Goal: Browse casually

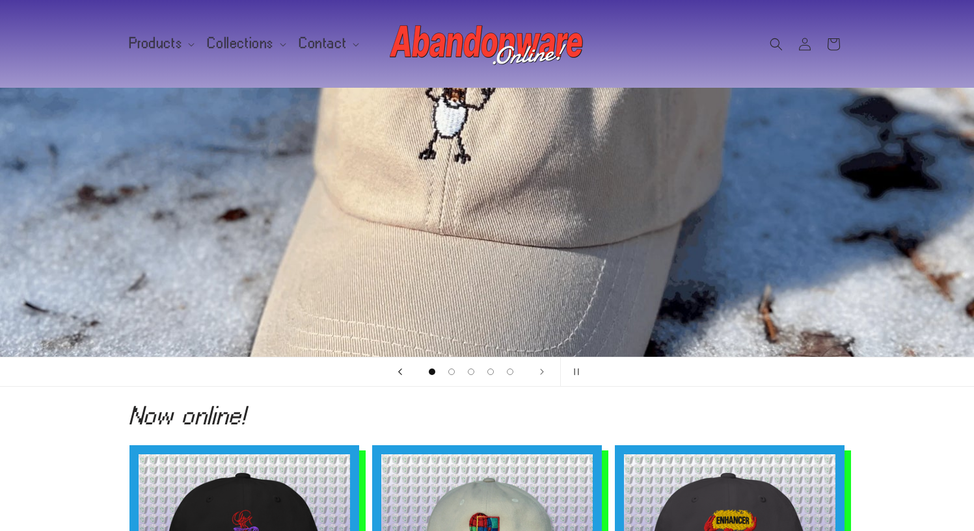
scroll to position [197, 0]
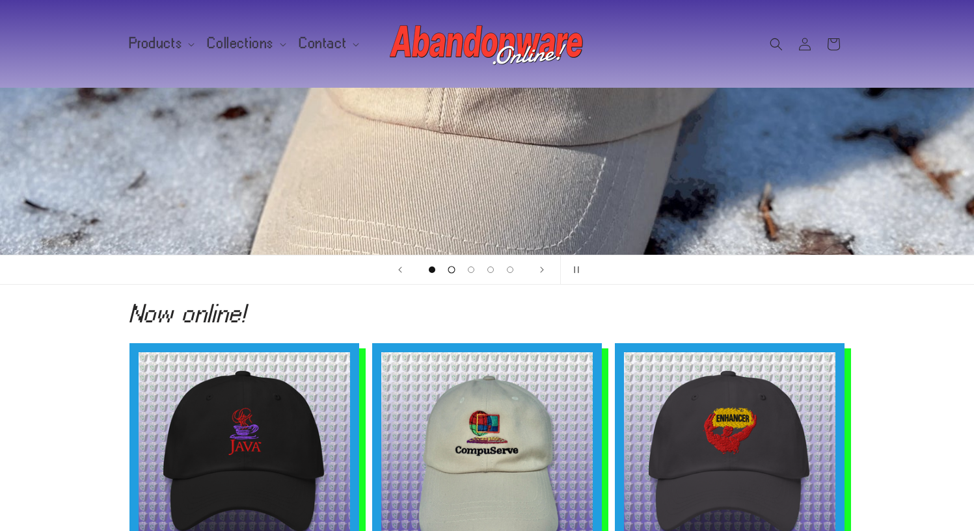
click at [449, 272] on span "Load slide 2 of 5" at bounding box center [450, 270] width 7 height 7
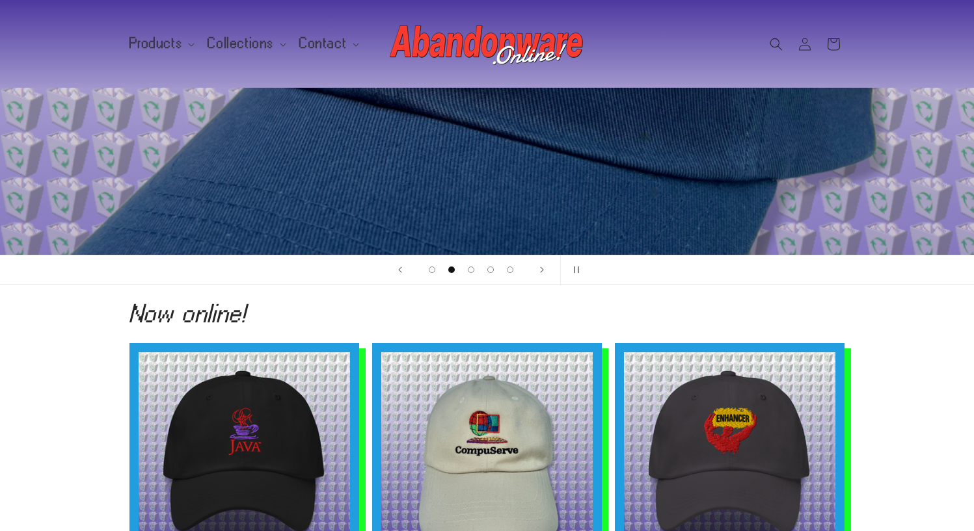
scroll to position [0, 0]
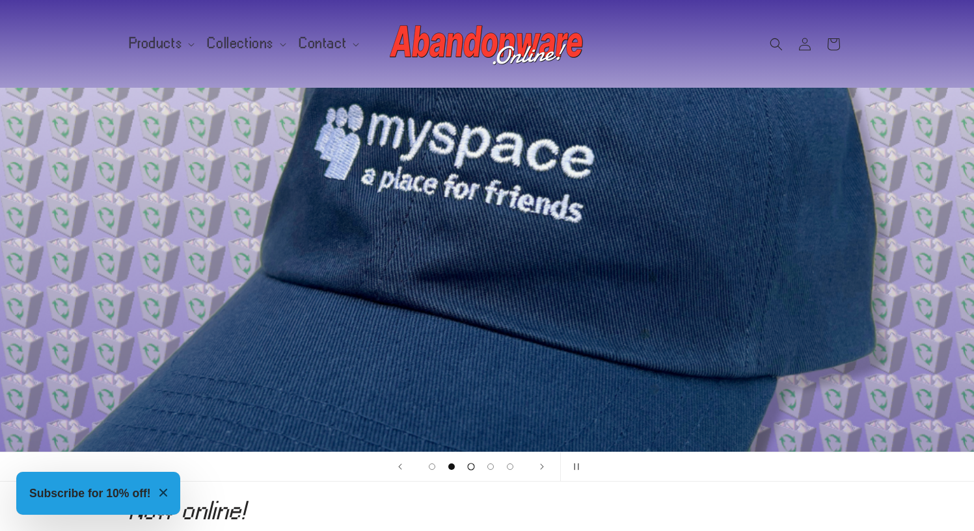
click at [470, 466] on span "Load slide 3 of 5" at bounding box center [470, 467] width 7 height 7
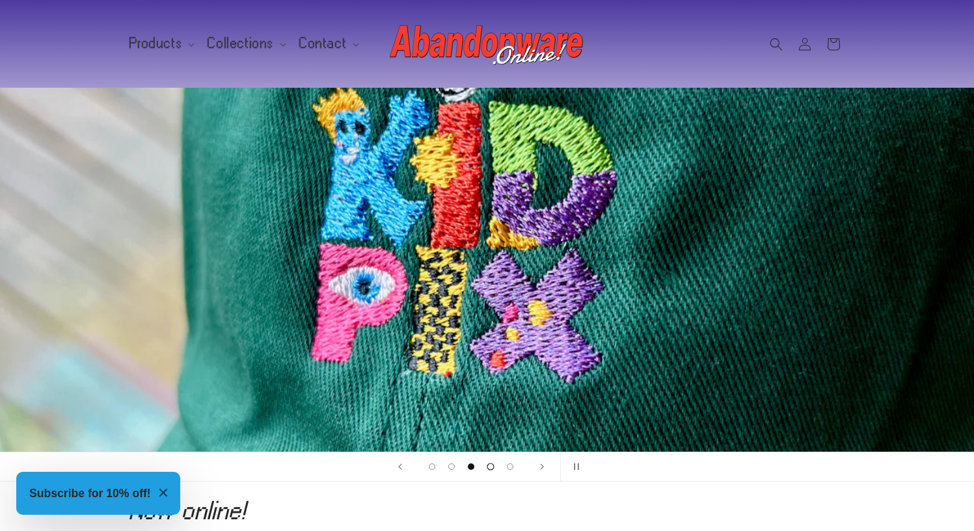
click at [494, 466] on button "Load slide 4 of 5" at bounding box center [491, 467] width 20 height 20
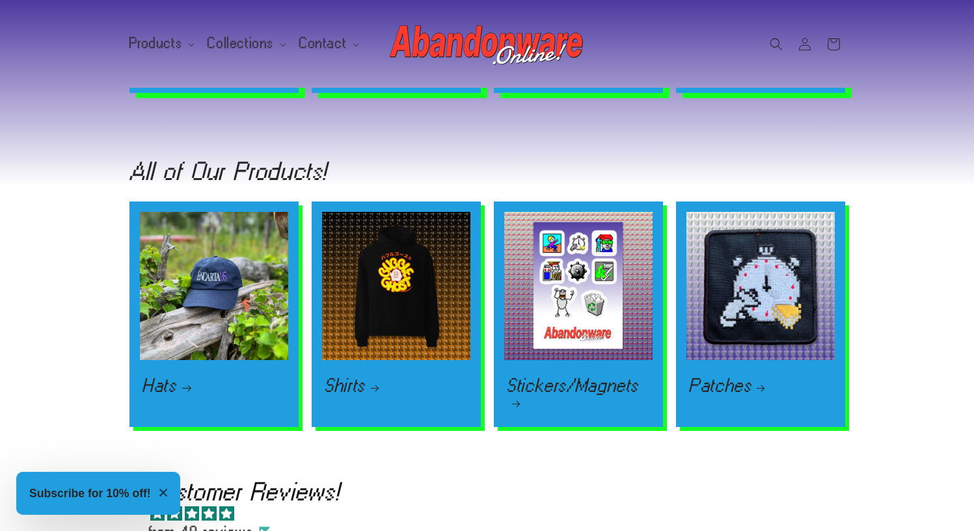
scroll to position [1811, 0]
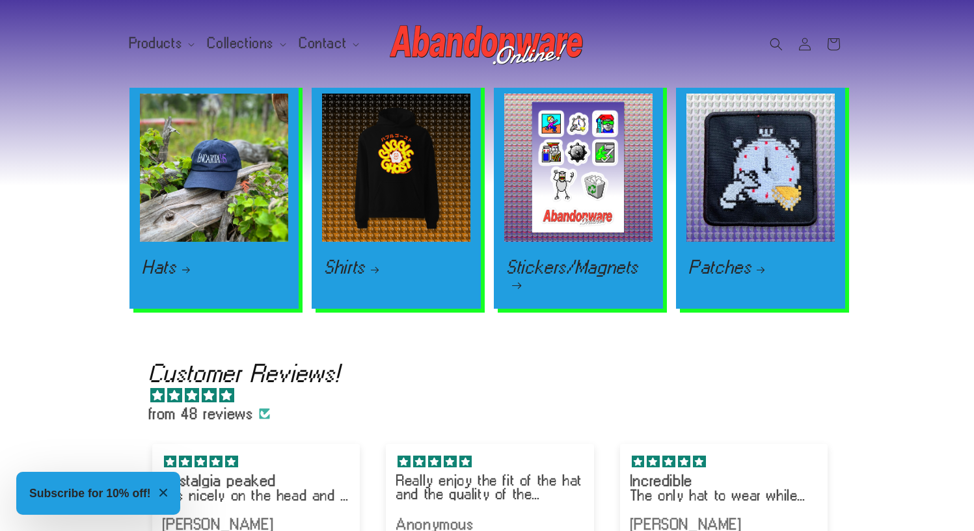
click at [589, 260] on link "Stickers/Magnets" at bounding box center [578, 276] width 143 height 32
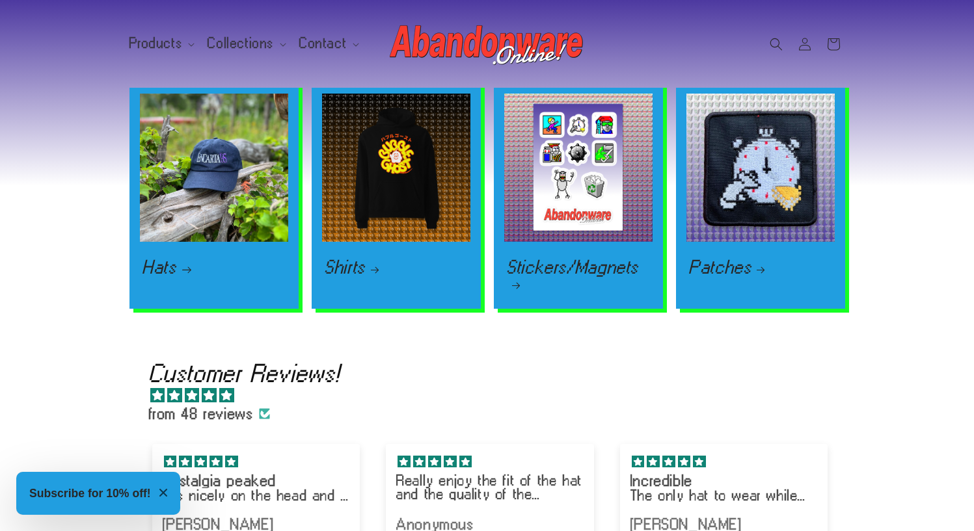
click at [193, 260] on link "Hats" at bounding box center [213, 268] width 143 height 16
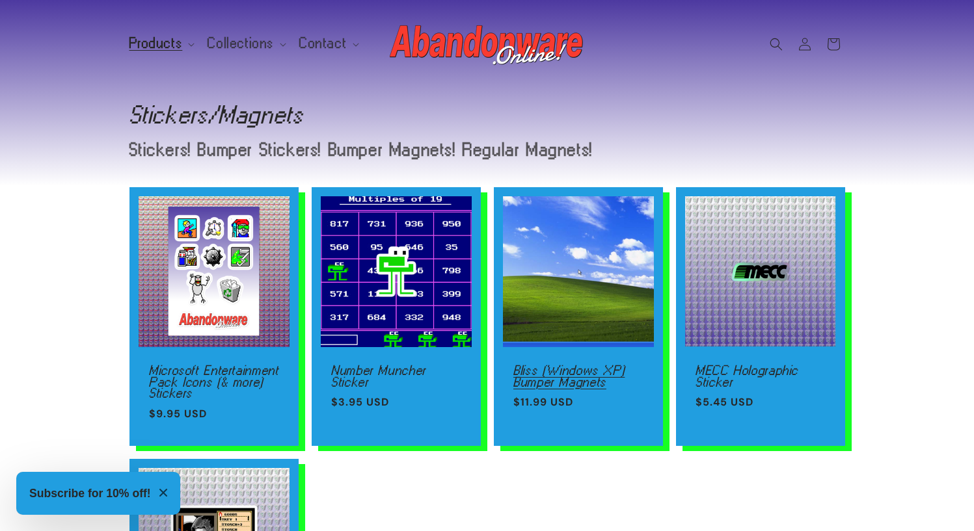
scroll to position [380, 0]
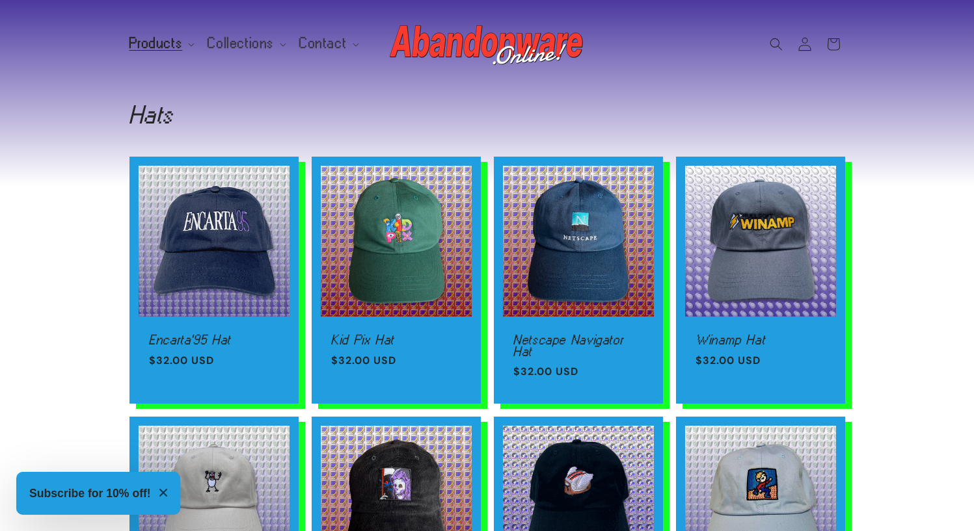
click at [807, 45] on icon at bounding box center [804, 44] width 14 height 14
click at [202, 42] on summary "Collections" at bounding box center [246, 43] width 92 height 27
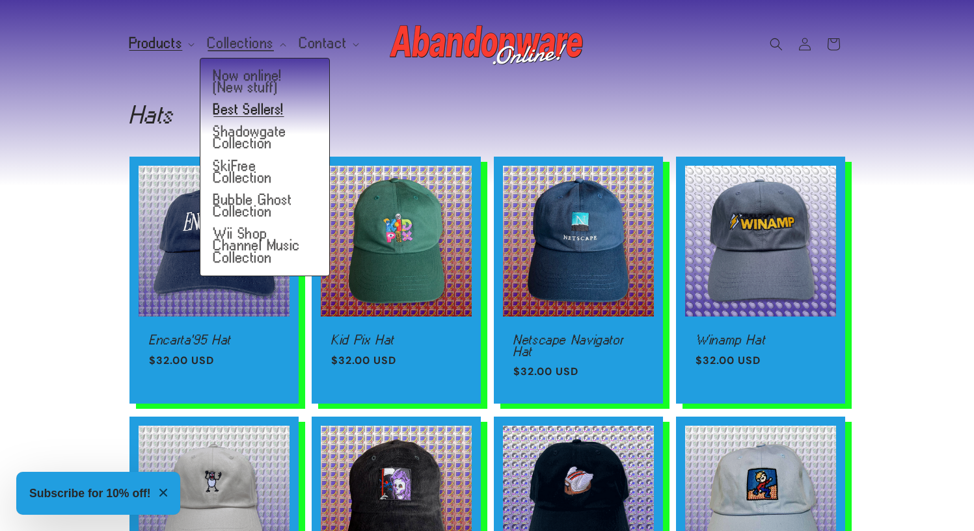
click at [252, 112] on link "Best Sellers!" at bounding box center [264, 110] width 129 height 22
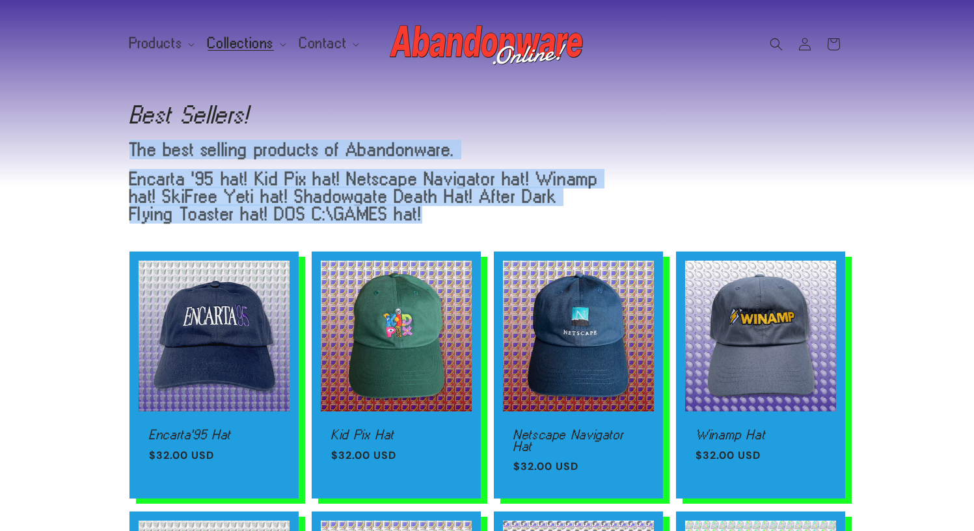
drag, startPoint x: 127, startPoint y: 144, endPoint x: 448, endPoint y: 222, distance: 330.6
click at [448, 222] on div "Collection: Best Sellers! The best selling products of Abandonware. Encarta '95…" at bounding box center [487, 162] width 780 height 148
click at [453, 218] on p "Encarta '95 hat! Kid Pix hat! Netscape Navigator hat! Winamp hat! SkiFree Yeti …" at bounding box center [367, 196] width 477 height 53
drag, startPoint x: 436, startPoint y: 196, endPoint x: 388, endPoint y: 137, distance: 75.9
click at [388, 137] on div "Collection: Best Sellers! The best selling products of Abandonware. Encarta '95…" at bounding box center [486, 162] width 715 height 148
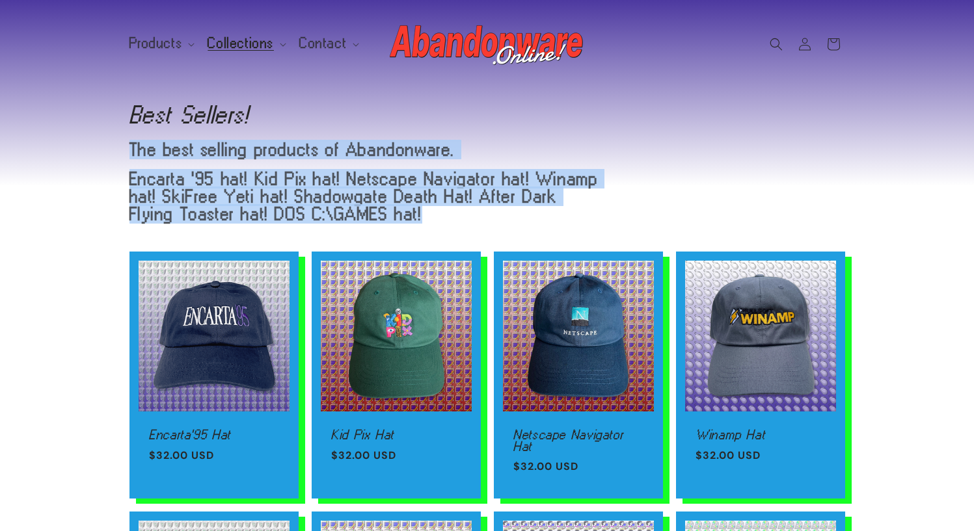
click at [388, 137] on div "Collection: Best Sellers! The best selling products of Abandonware. Encarta '95…" at bounding box center [486, 162] width 715 height 148
drag, startPoint x: 385, startPoint y: 136, endPoint x: 439, endPoint y: 215, distance: 95.4
click at [439, 215] on div "Collection: Best Sellers! The best selling products of Abandonware. Encarta '95…" at bounding box center [486, 162] width 715 height 148
click at [439, 215] on p "Encarta '95 hat! Kid Pix hat! Netscape Navigator hat! Winamp hat! SkiFree Yeti …" at bounding box center [367, 196] width 477 height 53
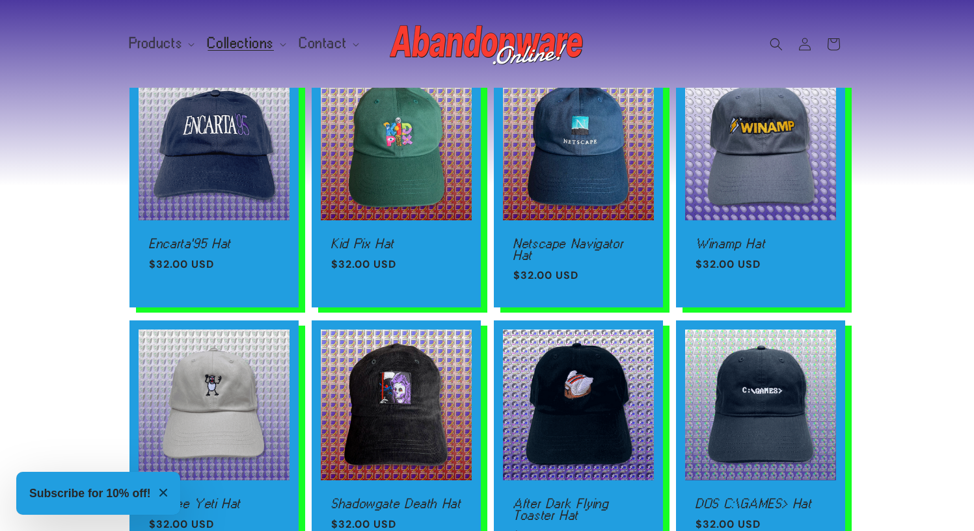
scroll to position [429, 0]
